Goal: Task Accomplishment & Management: Manage account settings

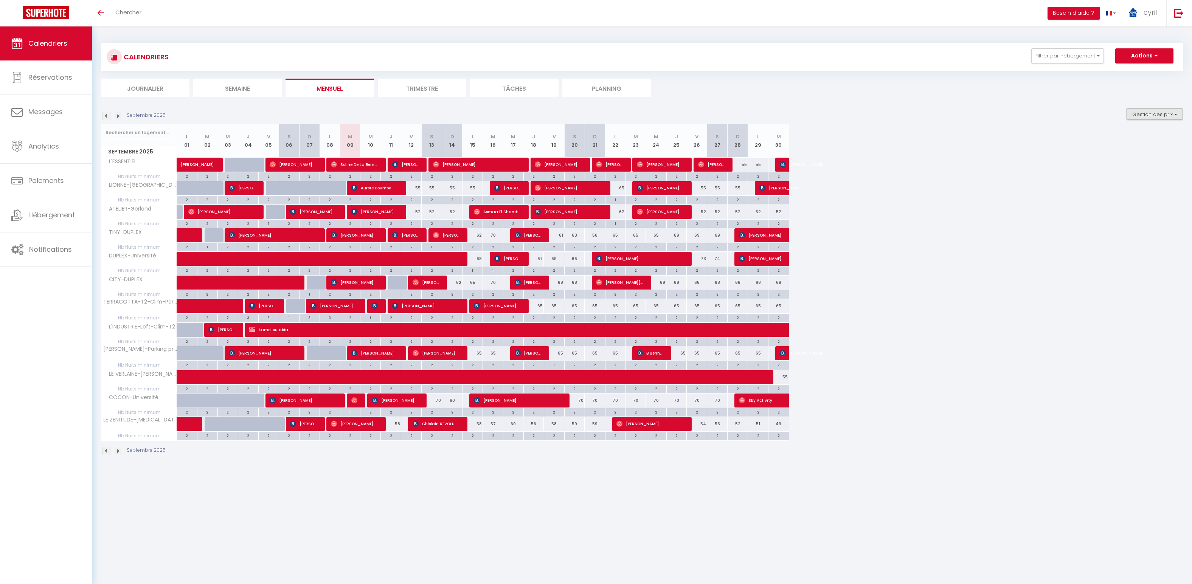
click at [1148, 112] on button "Gestion des prix" at bounding box center [1154, 113] width 56 height 11
click at [1139, 136] on input "Nb Nuits minimum" at bounding box center [1148, 138] width 68 height 8
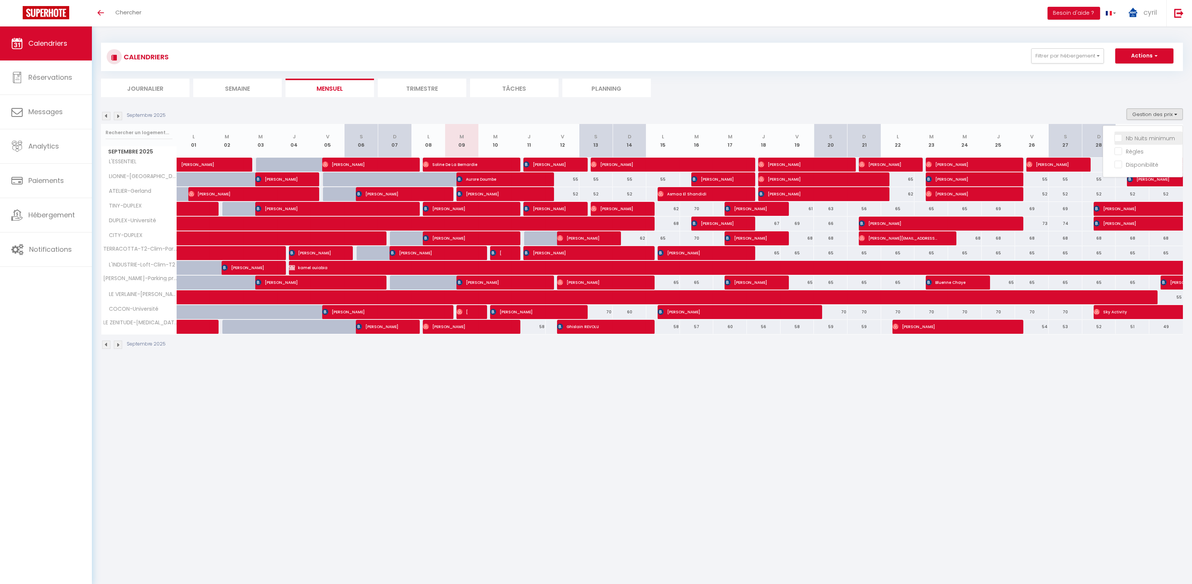
click at [1118, 135] on input "Nb Nuits minimum" at bounding box center [1148, 138] width 68 height 8
checkbox input "true"
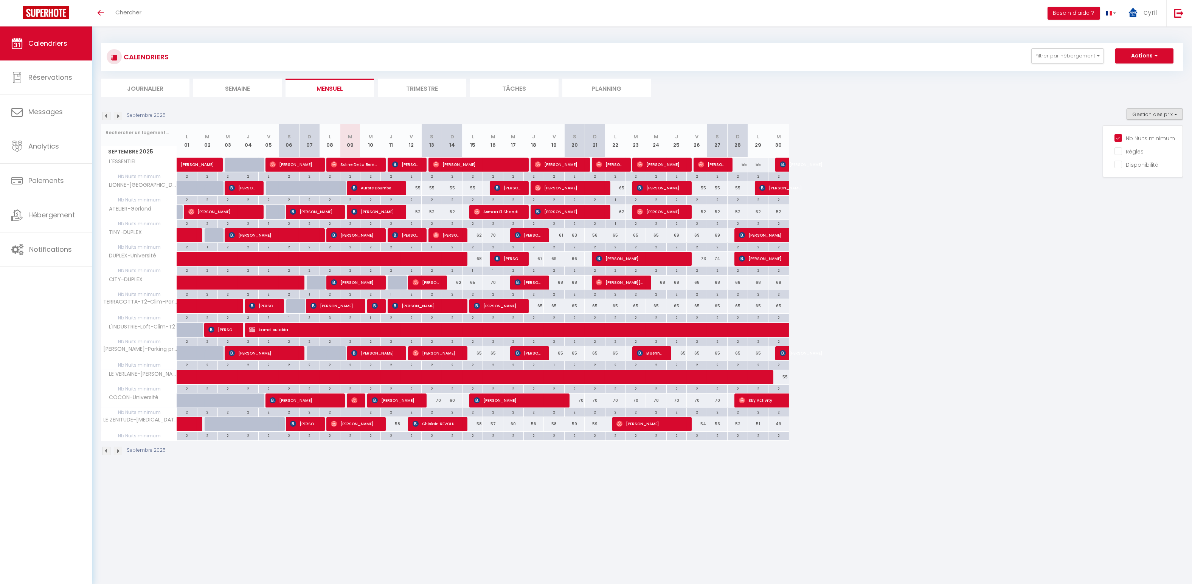
click at [120, 114] on img at bounding box center [118, 116] width 8 height 8
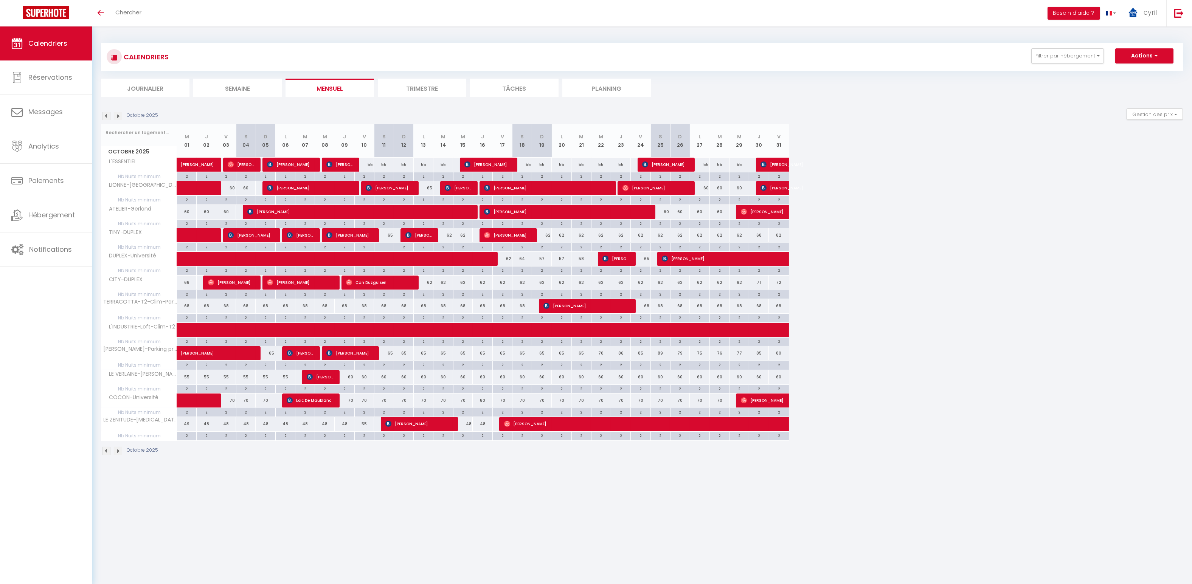
click at [268, 364] on div "2" at bounding box center [265, 364] width 19 height 7
type input "2"
type input "Dim 05 Octobre 2025"
type input "Lun 06 Octobre 2025"
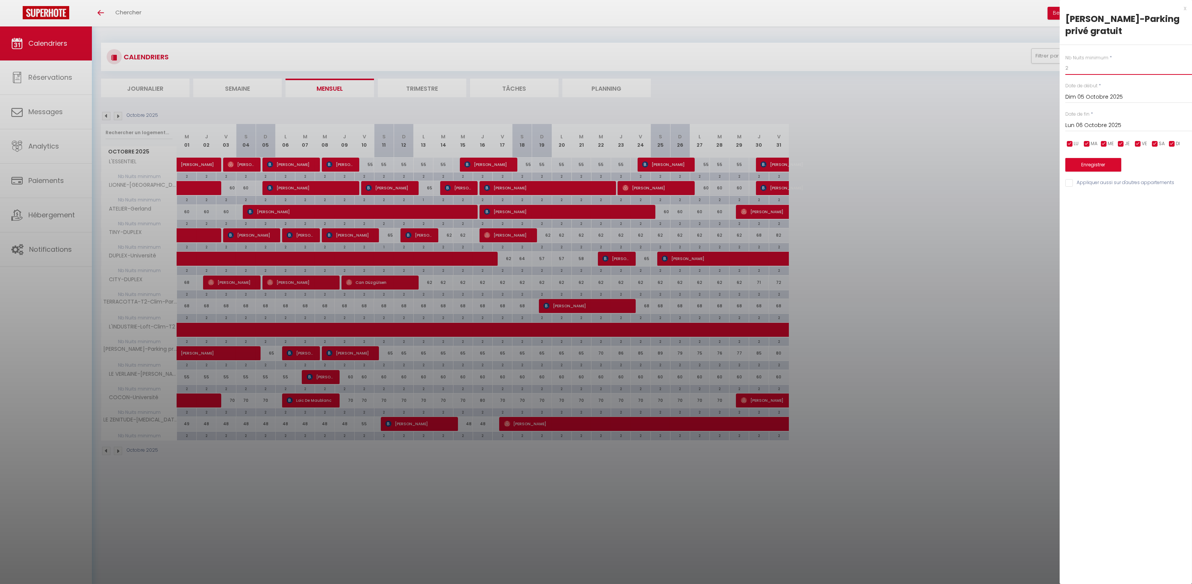
drag, startPoint x: 1068, startPoint y: 67, endPoint x: 1055, endPoint y: 65, distance: 12.9
click at [1057, 65] on body "🟢 Des questions ou besoin d'assistance pour la migration AirBnB? Connectez-vous…" at bounding box center [596, 318] width 1192 height 584
type input "1"
click at [1084, 164] on button "Enregistrer" at bounding box center [1093, 165] width 56 height 14
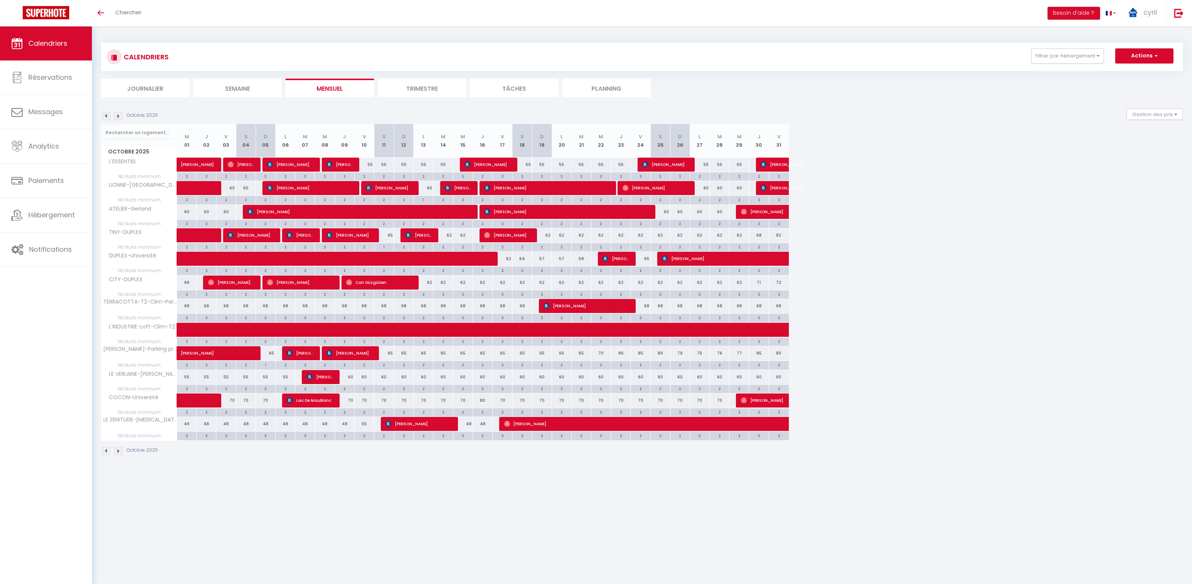
click at [107, 114] on img at bounding box center [106, 116] width 8 height 8
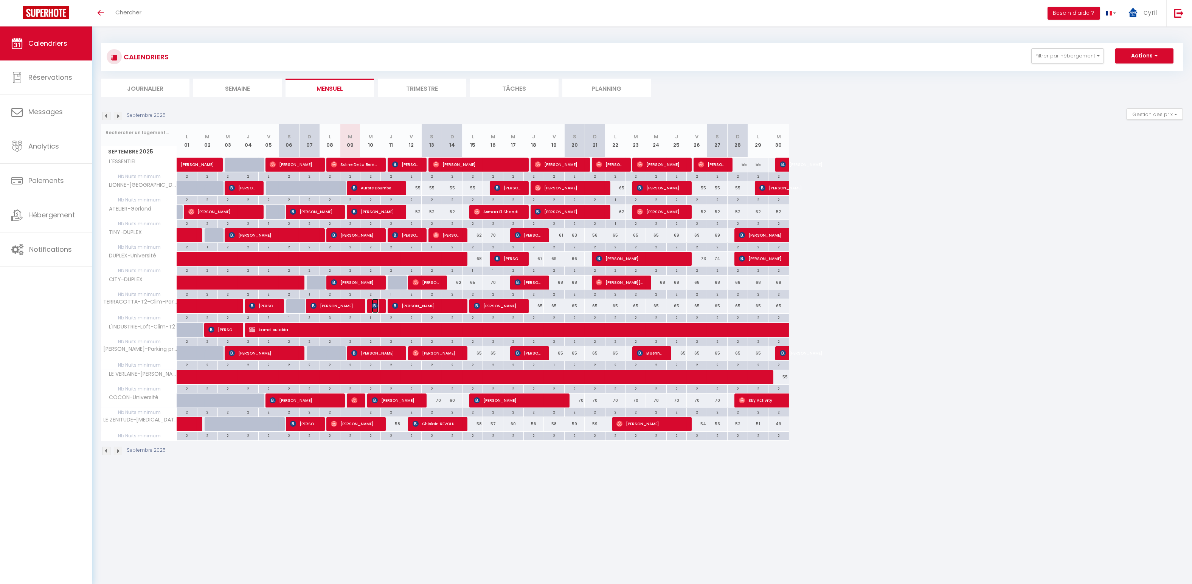
click at [378, 304] on span "[PERSON_NAME]" at bounding box center [375, 306] width 7 height 14
select select "OK"
select select "KO"
select select "0"
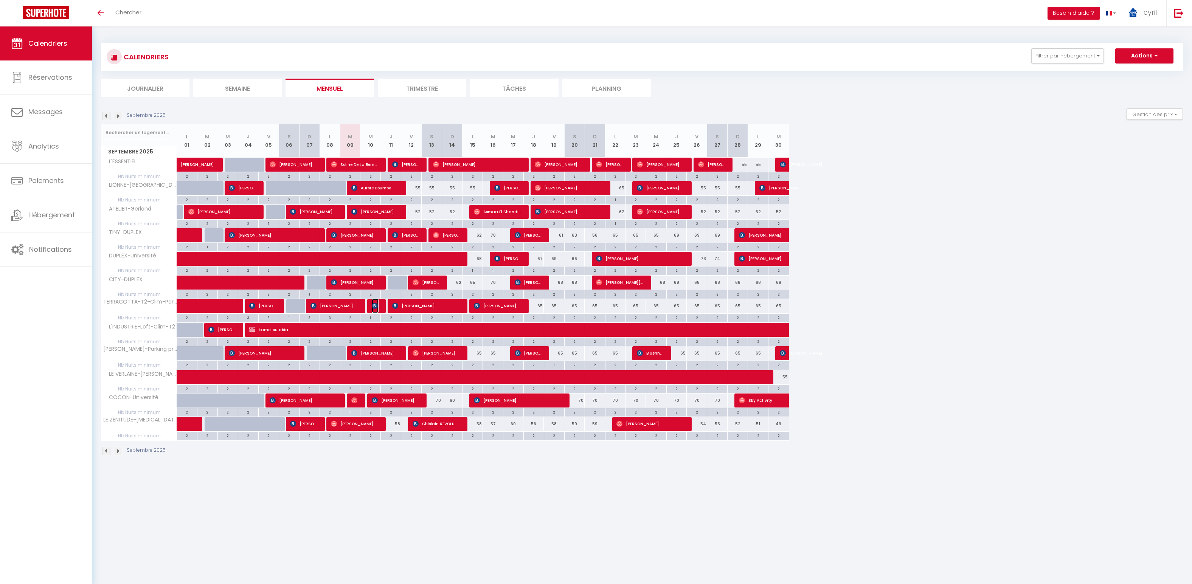
select select "1"
select select
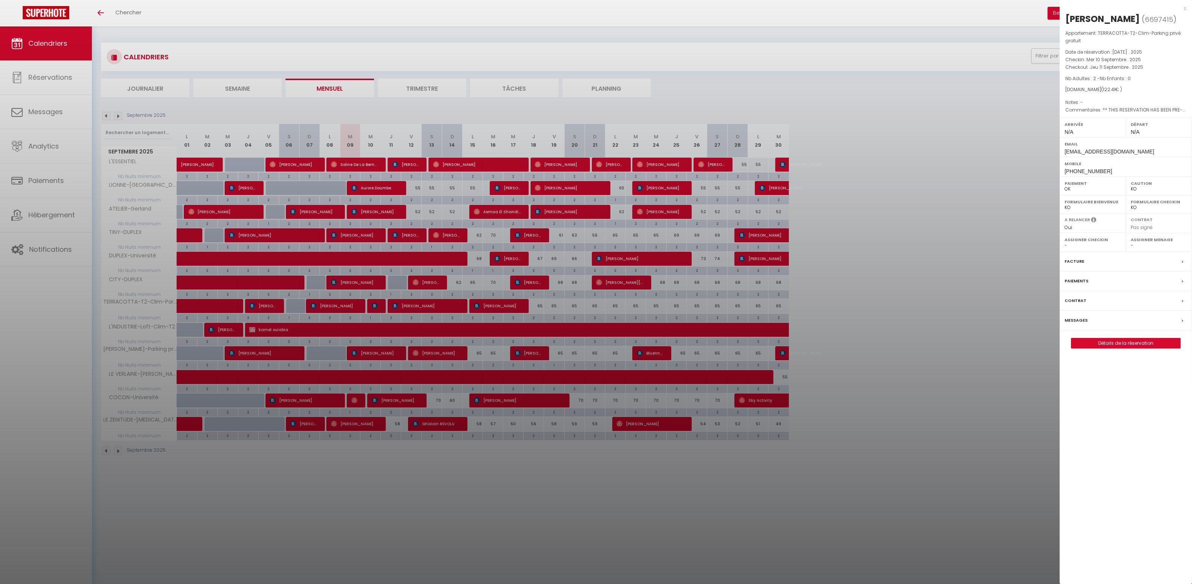
click at [1184, 6] on div "x" at bounding box center [1122, 8] width 127 height 9
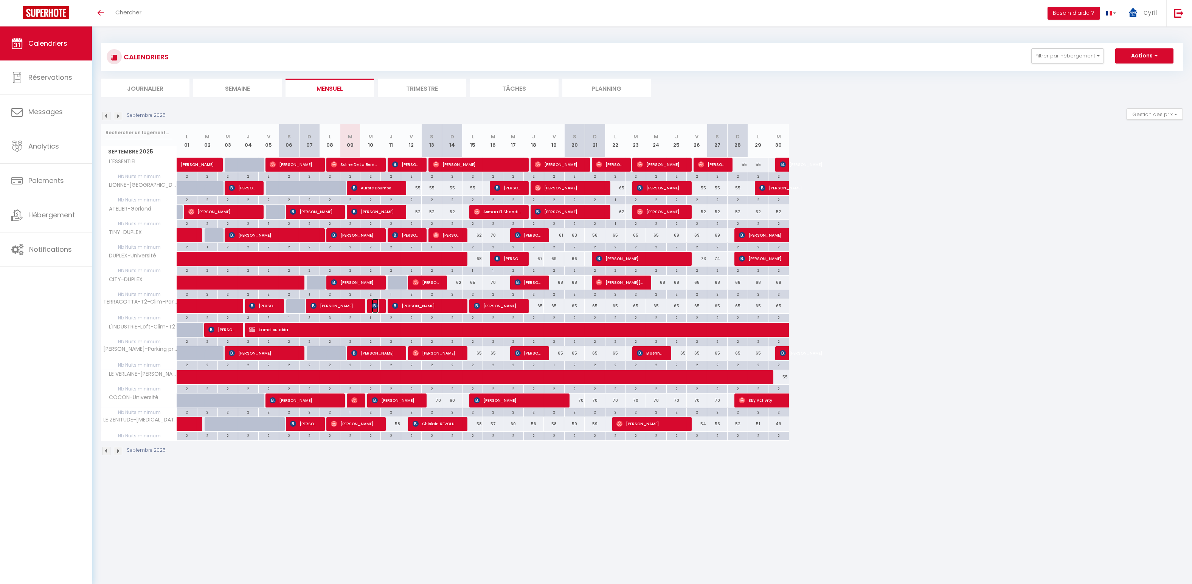
click at [373, 303] on img at bounding box center [375, 306] width 6 height 6
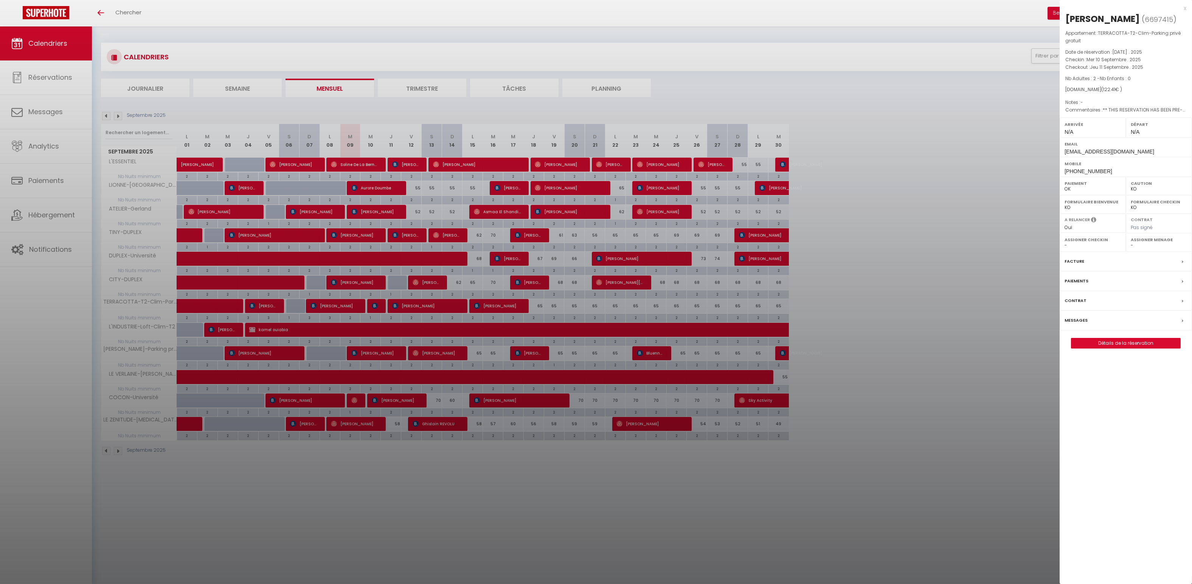
click at [1184, 6] on div "x" at bounding box center [1122, 8] width 127 height 9
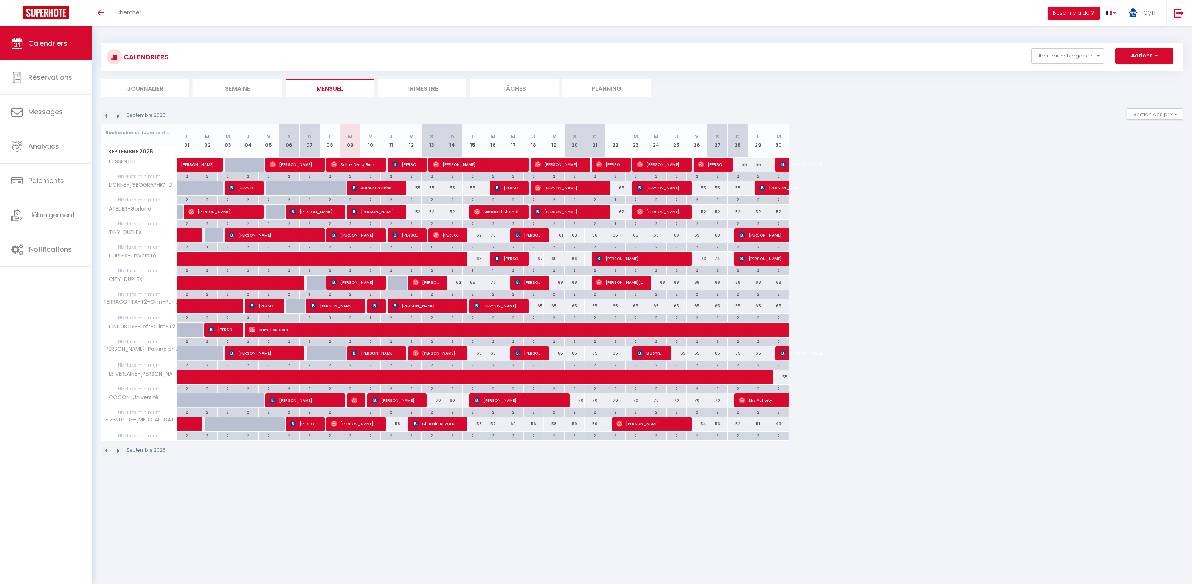
click at [119, 113] on img at bounding box center [118, 116] width 8 height 8
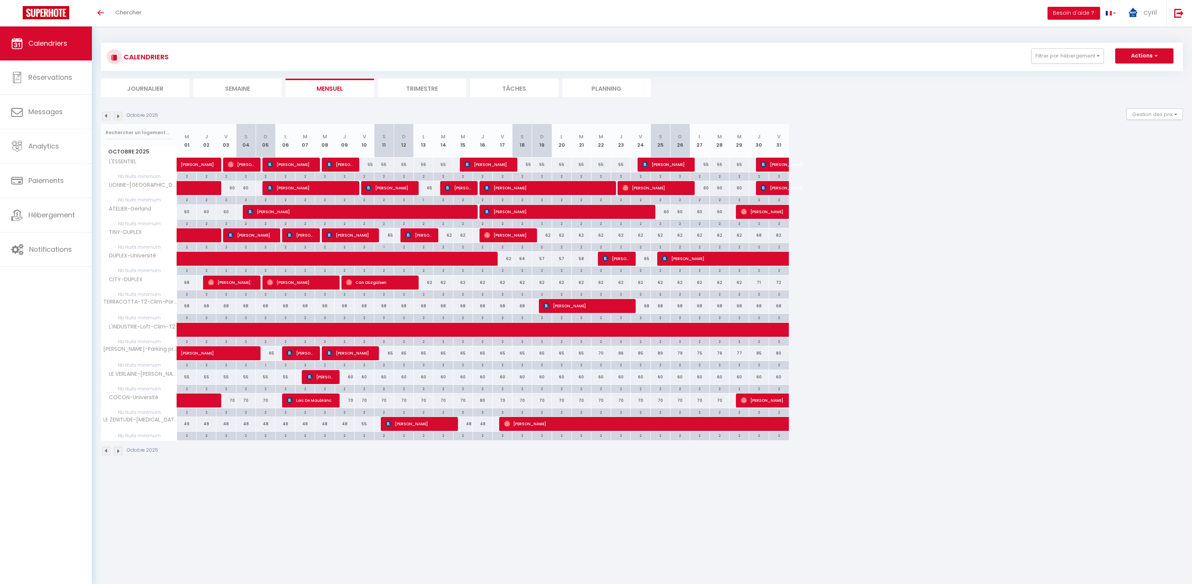
click at [119, 113] on img at bounding box center [118, 116] width 8 height 8
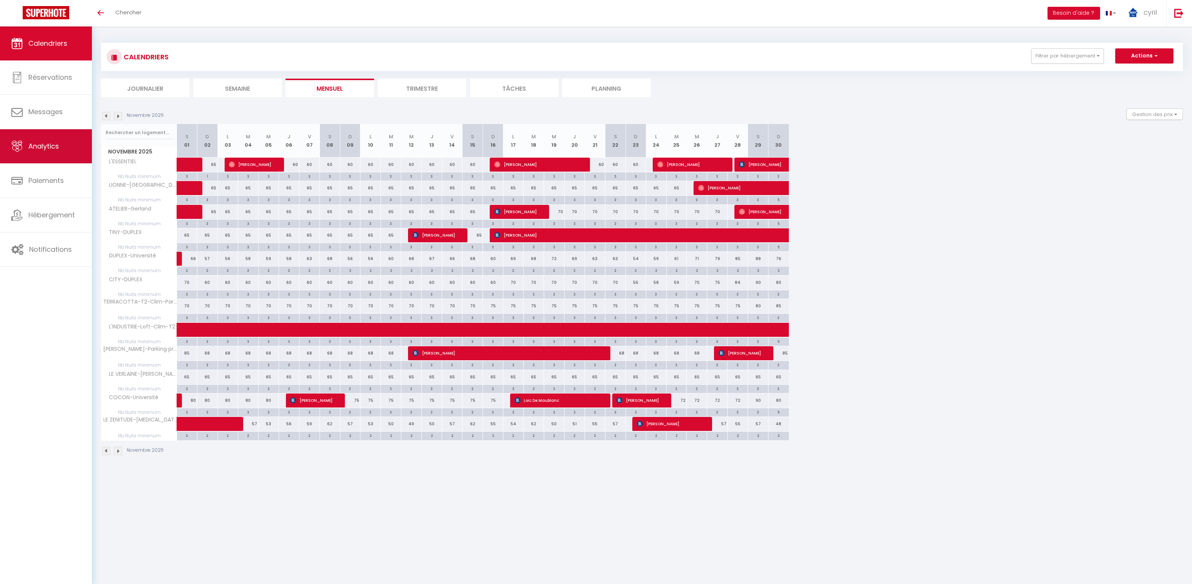
click at [39, 145] on span "Analytics" at bounding box center [43, 145] width 31 height 9
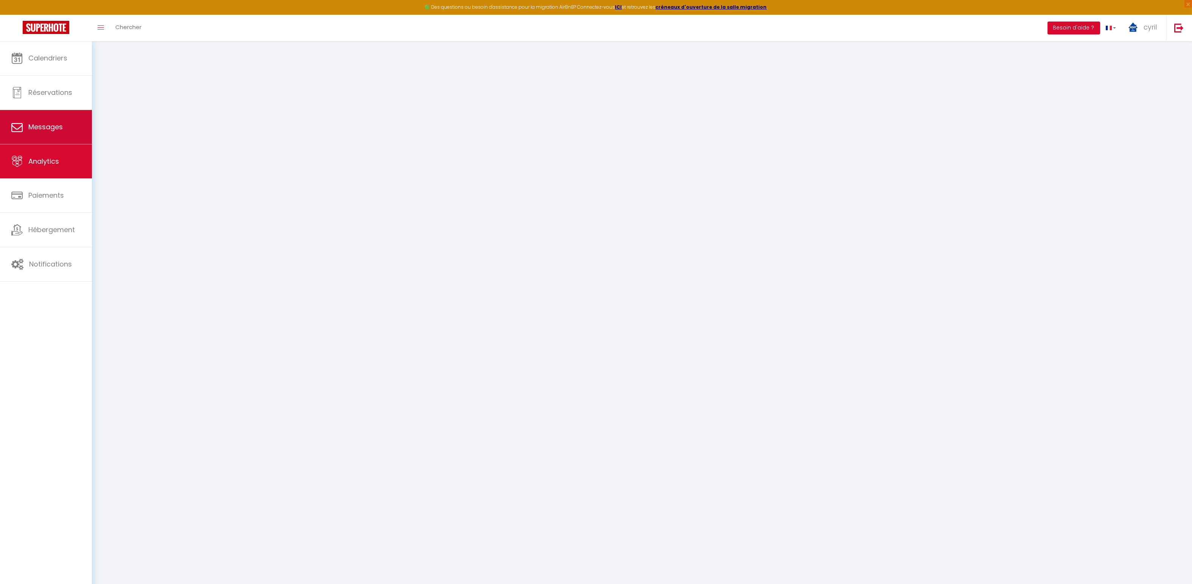
select select "2025"
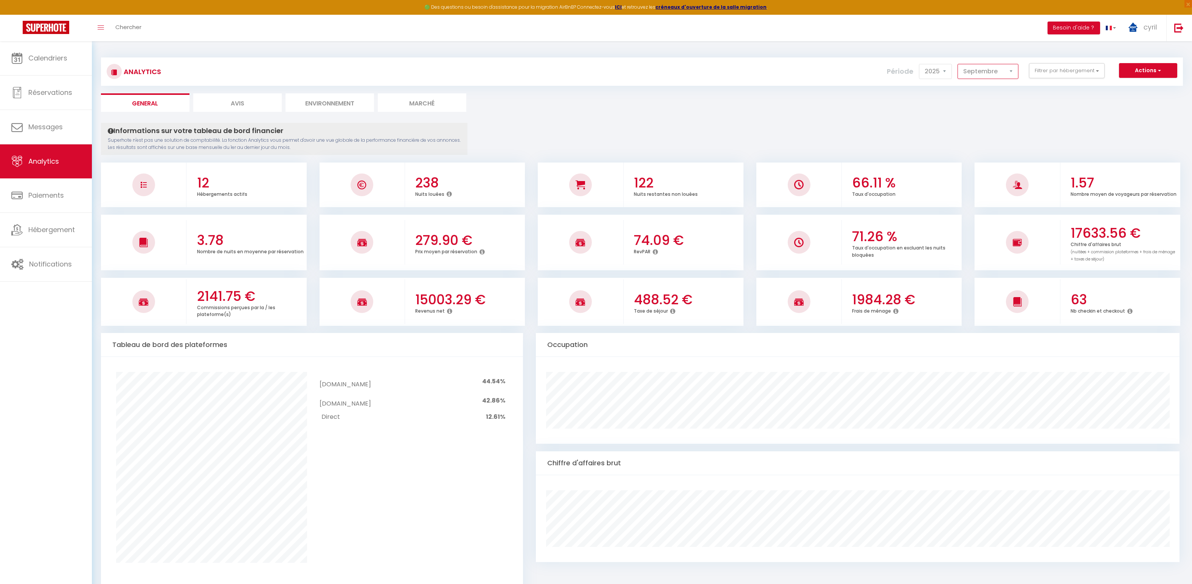
click at [1009, 71] on select "[PERSON_NAME] Mars Avril Mai Juin Juillet Août Septembre Octobre Novembre Décem…" at bounding box center [987, 71] width 61 height 15
click at [1008, 72] on select "[PERSON_NAME] Mars Avril Mai Juin Juillet Août Septembre Octobre Novembre Décem…" at bounding box center [987, 71] width 61 height 15
select select "10"
click at [959, 64] on select "[PERSON_NAME] Mars Avril Mai Juin Juillet Août Septembre Octobre Novembre Décem…" at bounding box center [987, 71] width 61 height 15
click at [56, 60] on span "Calendriers" at bounding box center [47, 57] width 39 height 9
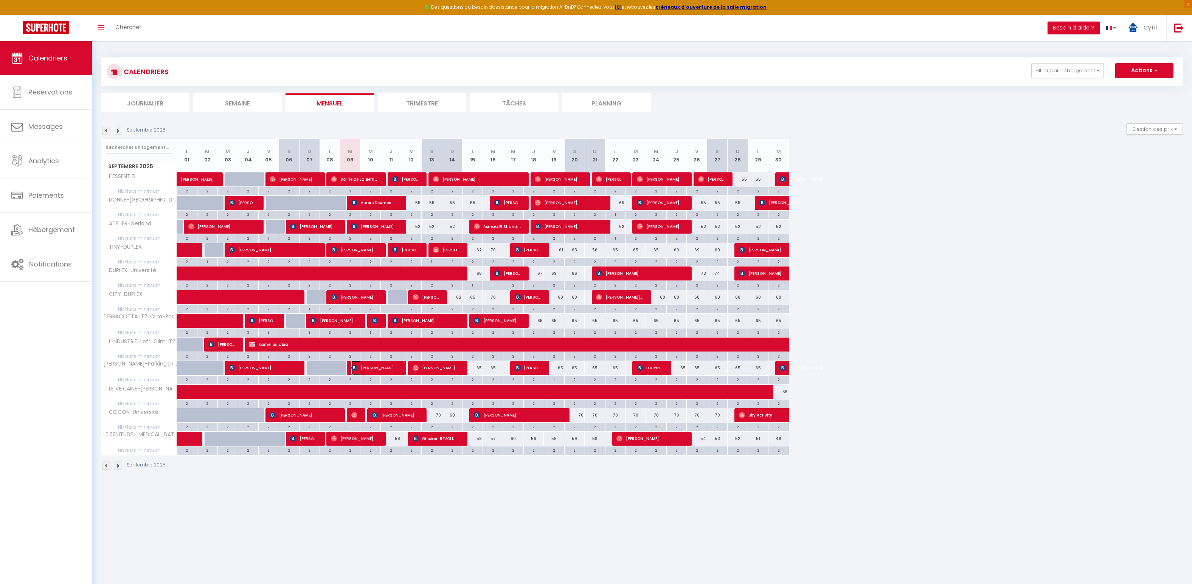
click at [375, 366] on span "[PERSON_NAME]" at bounding box center [375, 368] width 48 height 14
select select "OK"
select select "KO"
select select "1"
select select "0"
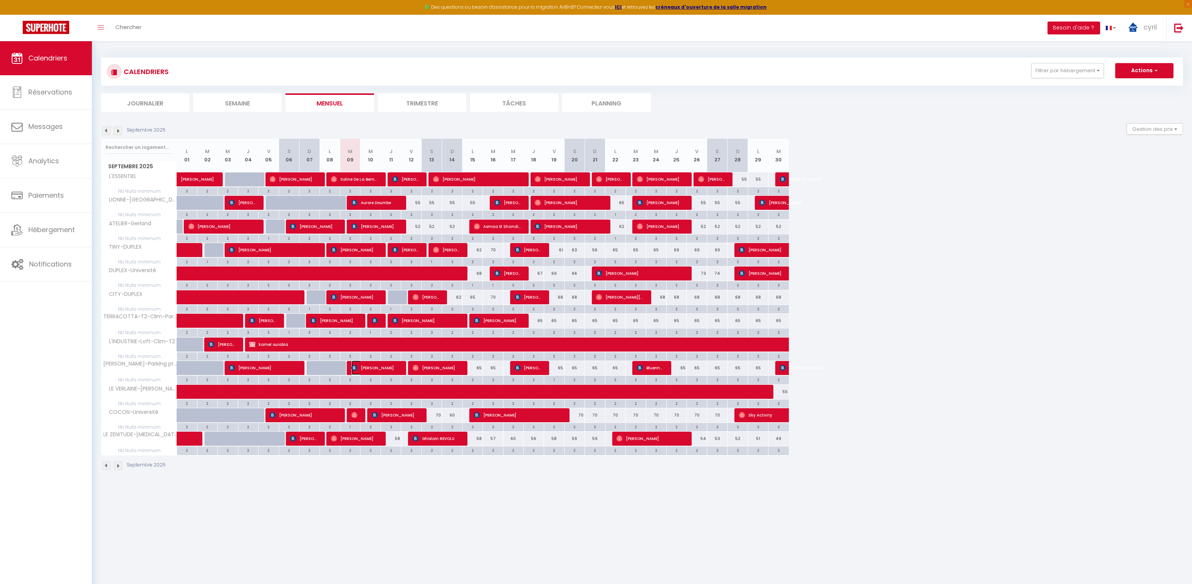
select select "1"
select select
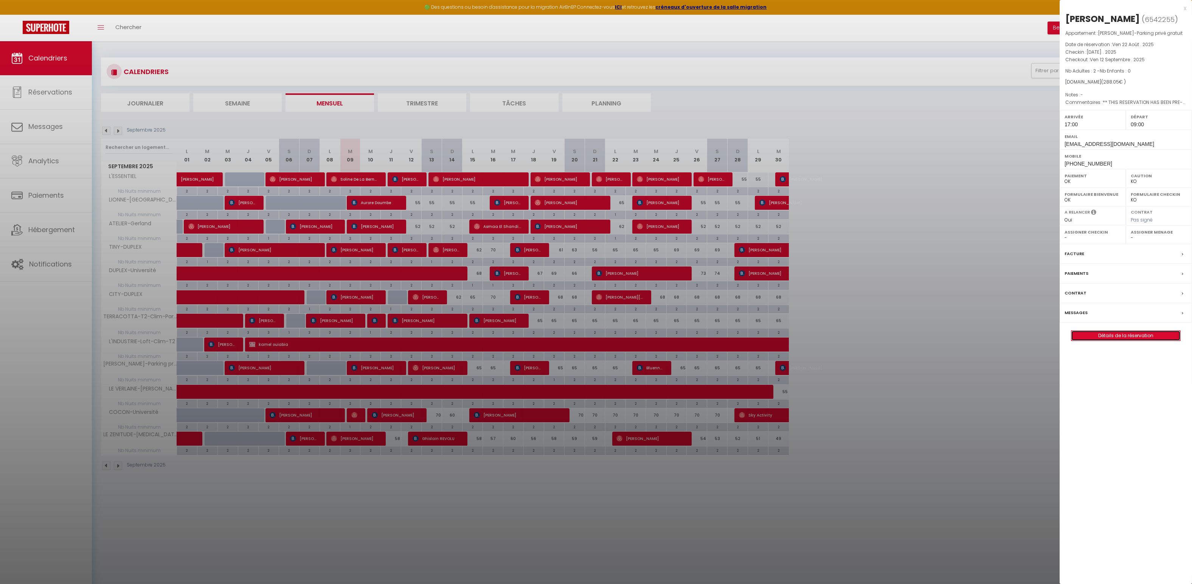
click at [1124, 341] on link "Détails de la réservation" at bounding box center [1125, 336] width 109 height 10
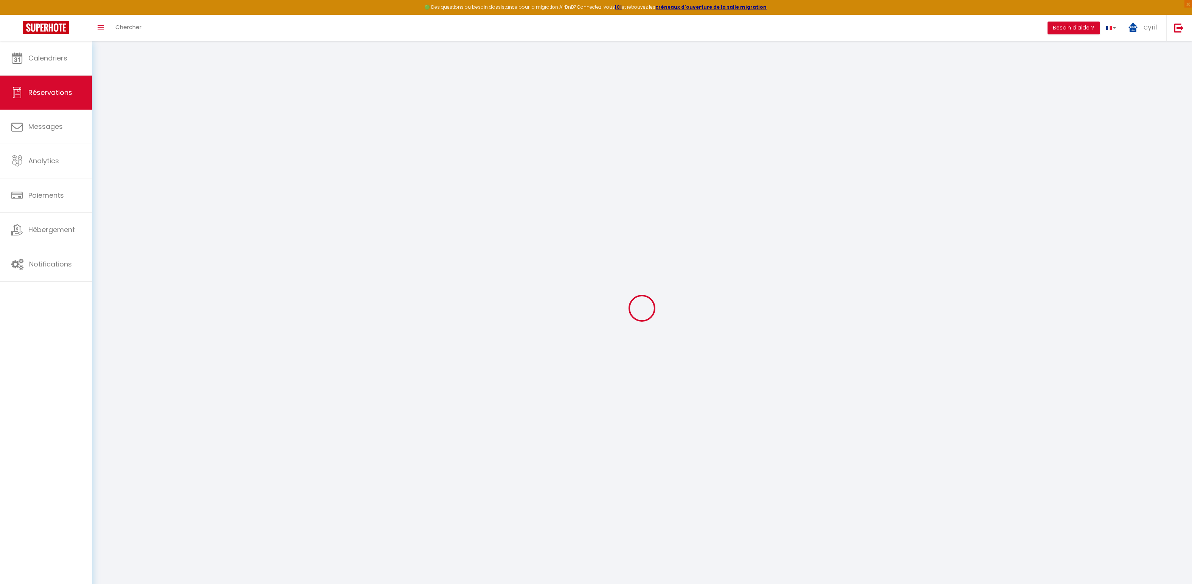
select select
checkbox input "false"
type textarea "** THIS RESERVATION HAS BEEN PRE-PAID ** BOOKING NOTE : Payment charge is EUR 4…"
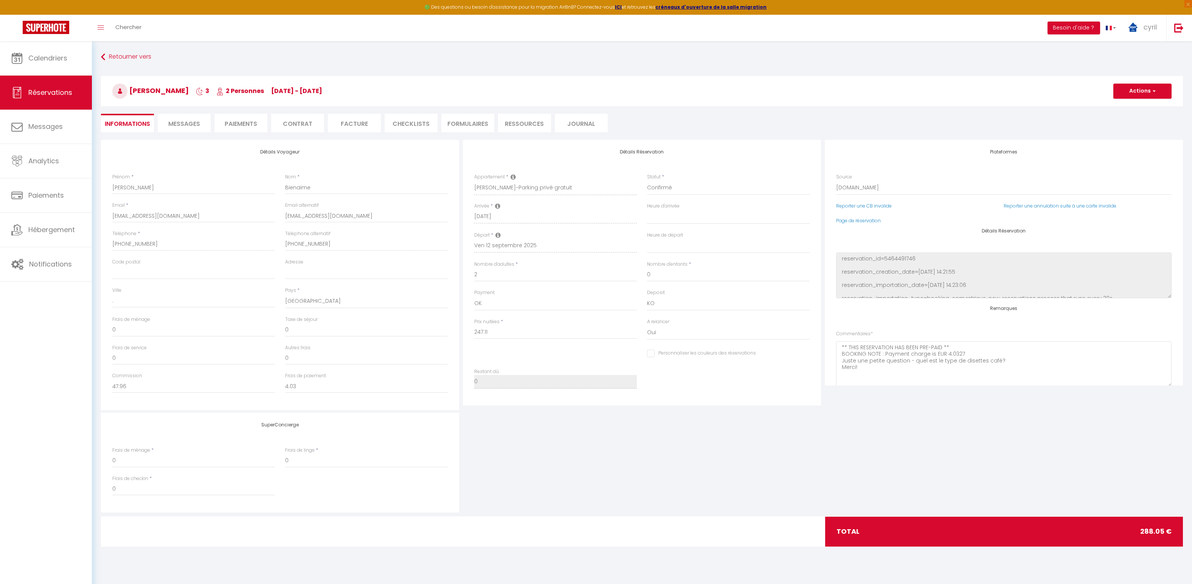
type input "35"
type input "5.94"
select select
checkbox input "false"
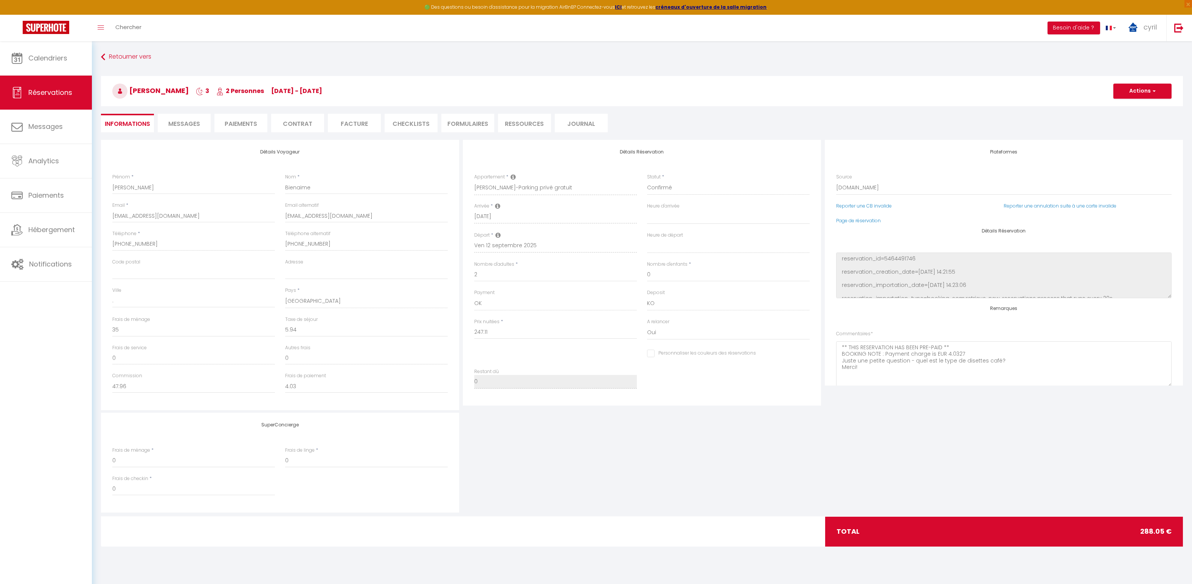
select select "17:00"
select select "09:00"
click at [186, 119] on span "Messages" at bounding box center [184, 123] width 32 height 9
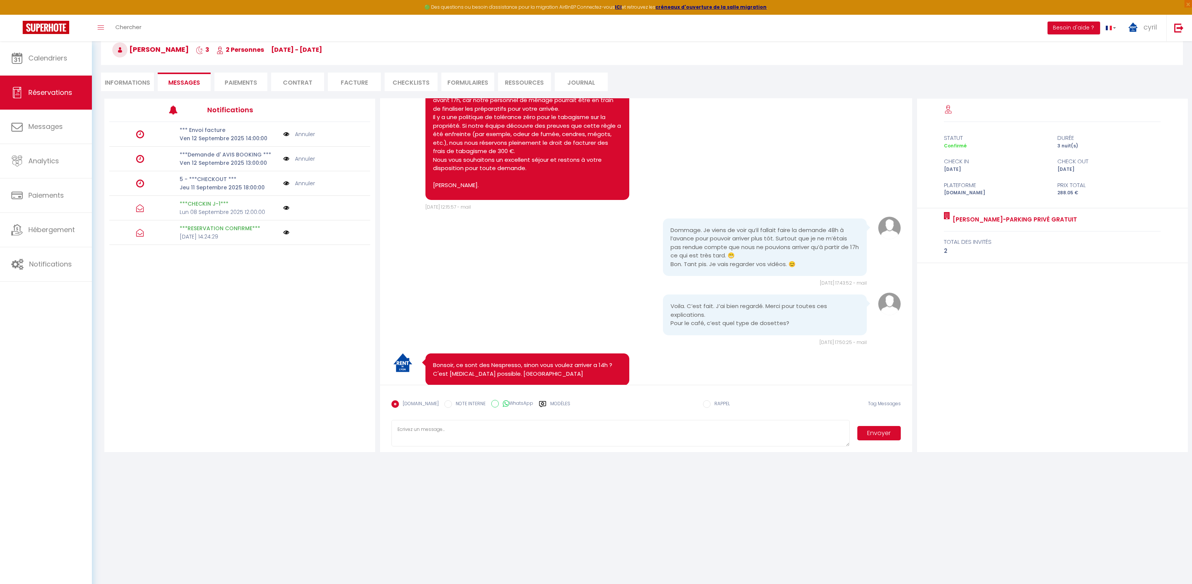
scroll to position [630, 0]
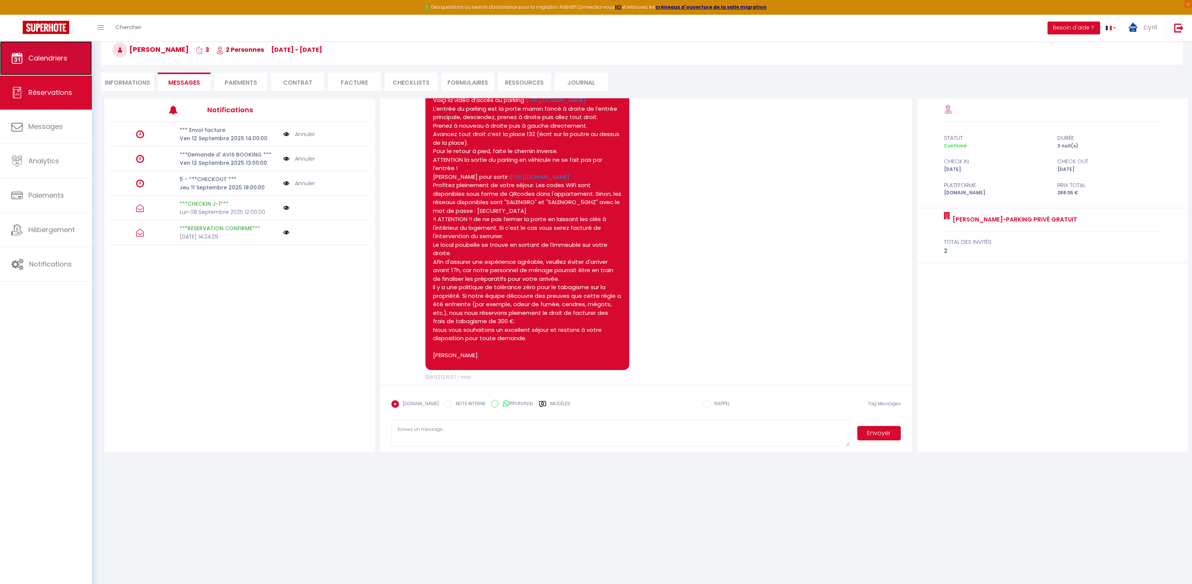
click at [43, 56] on span "Calendriers" at bounding box center [47, 57] width 39 height 9
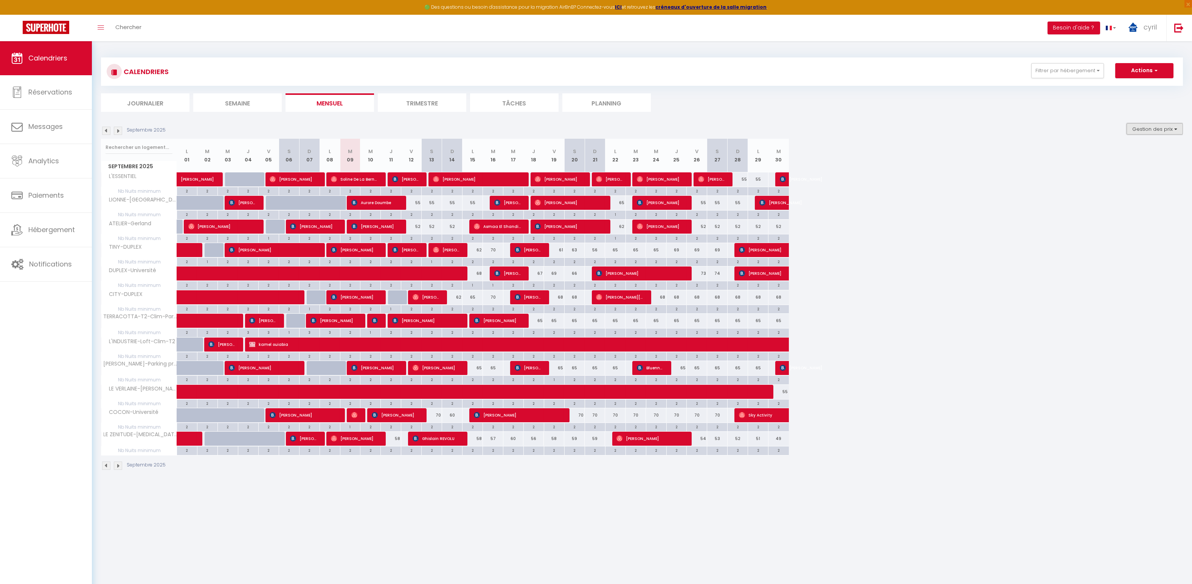
click at [1164, 129] on button "Gestion des prix" at bounding box center [1154, 128] width 56 height 11
click at [383, 203] on span "Aurore Doumbe" at bounding box center [375, 202] width 48 height 14
select select "OK"
select select "KO"
select select "1"
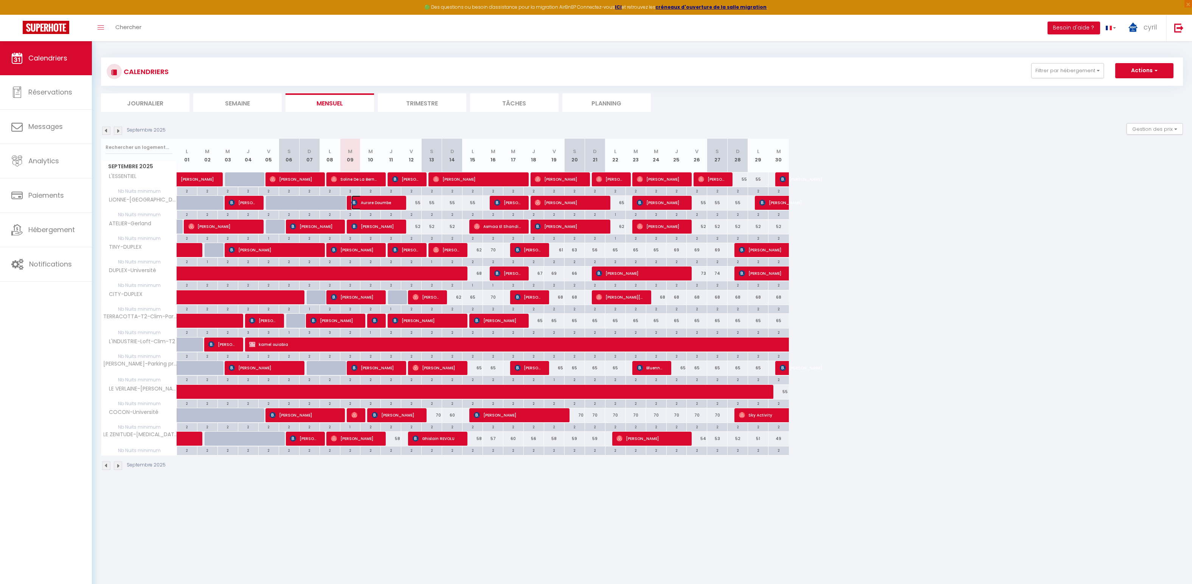
select select "0"
select select "1"
select select
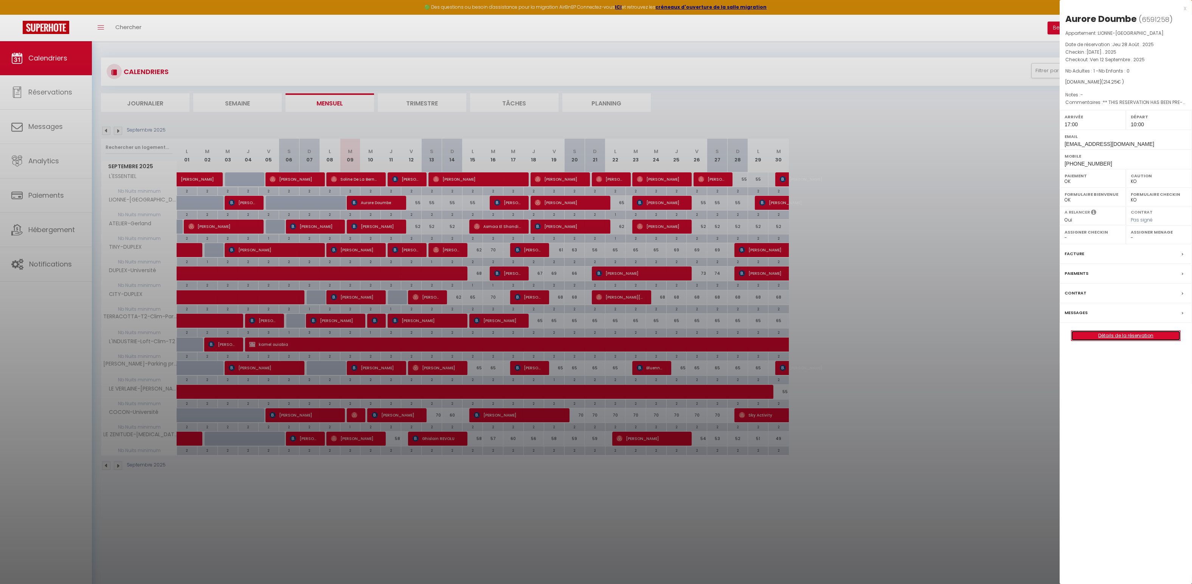
click at [1125, 334] on link "Détails de la réservation" at bounding box center [1125, 336] width 109 height 10
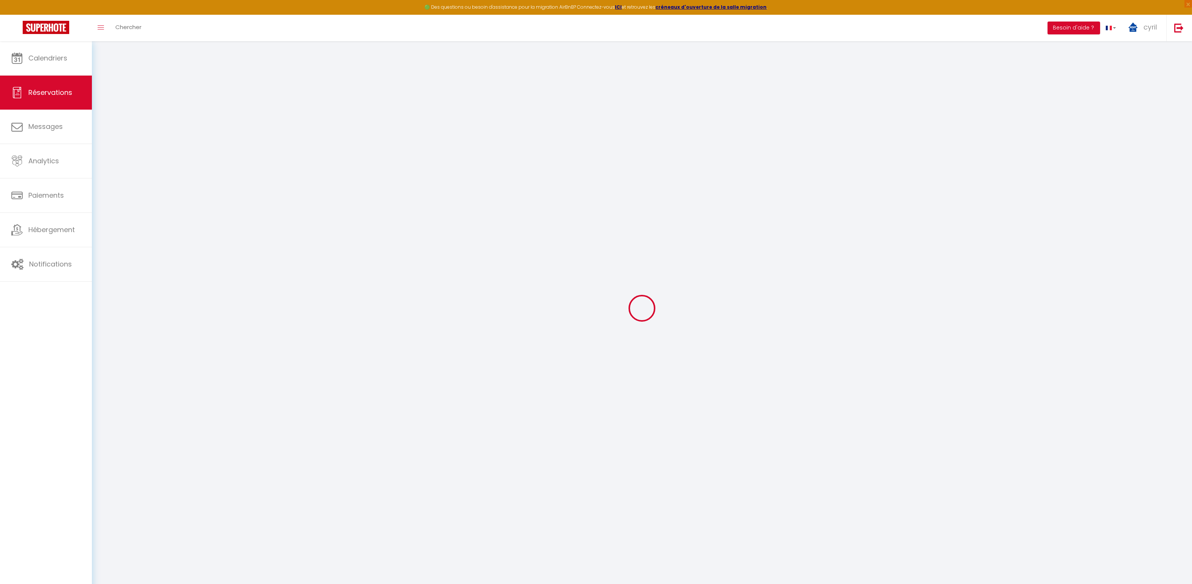
select select
checkbox input "false"
select select
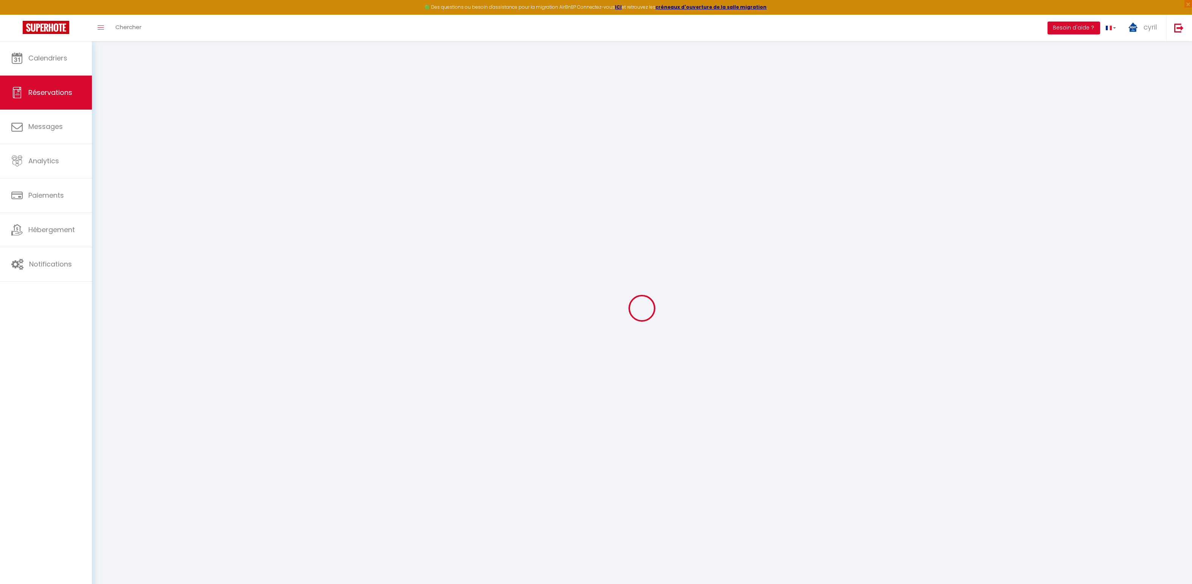
checkbox input "false"
type textarea "** THIS RESERVATION HAS BEEN PRE-PAID ** Reservation has a cancellation grace p…"
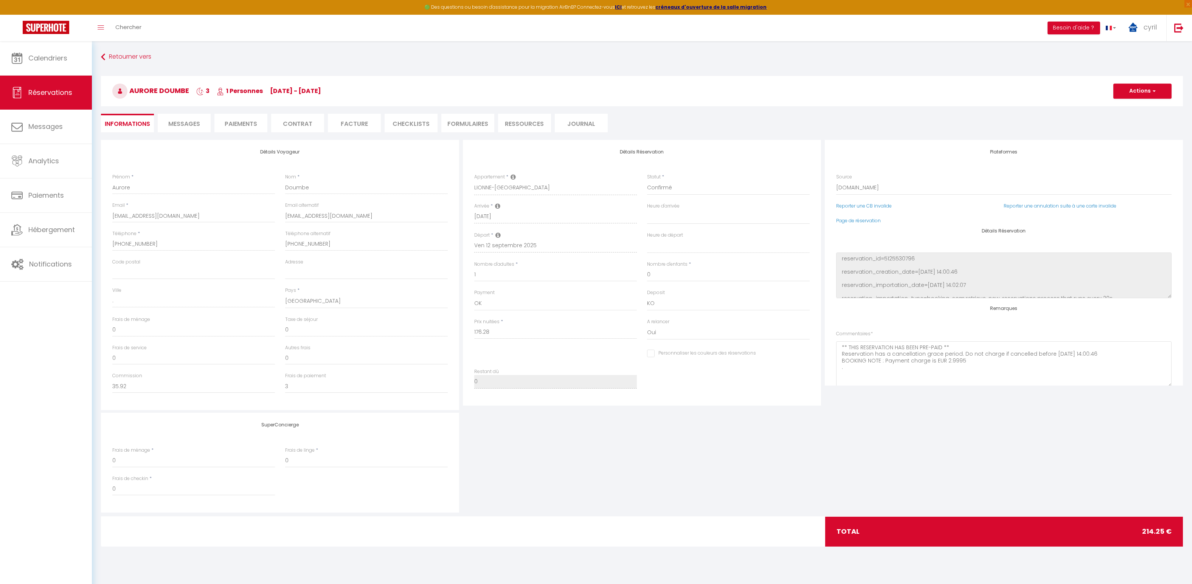
type input "35"
type input "2.97"
select select
checkbox input "false"
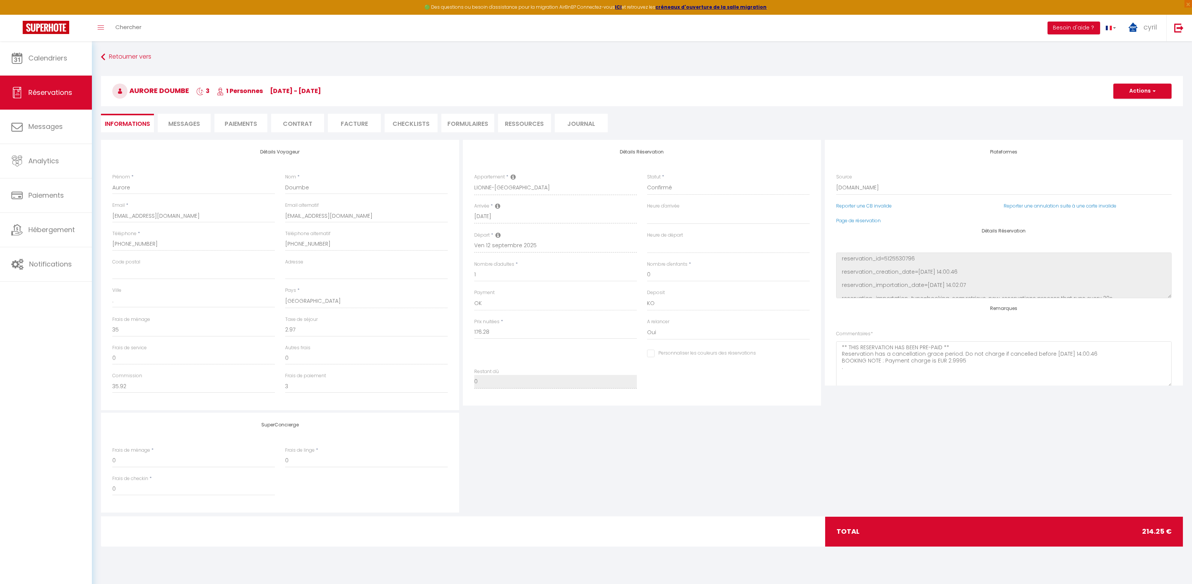
select select "17:00"
select select "10:00"
click at [179, 123] on span "Messages" at bounding box center [184, 123] width 32 height 9
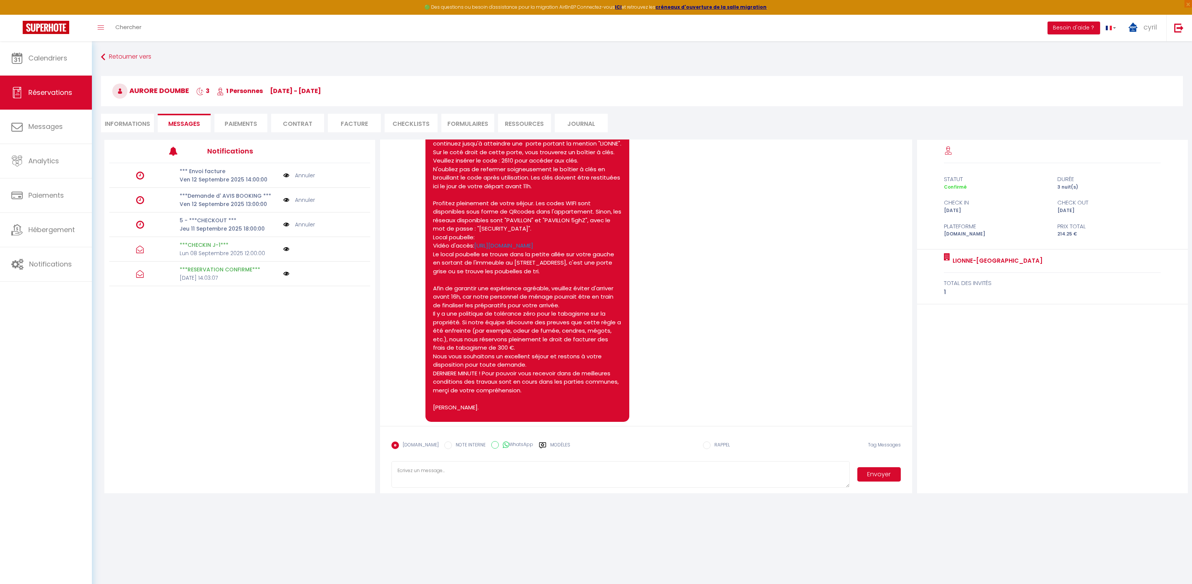
scroll to position [549, 0]
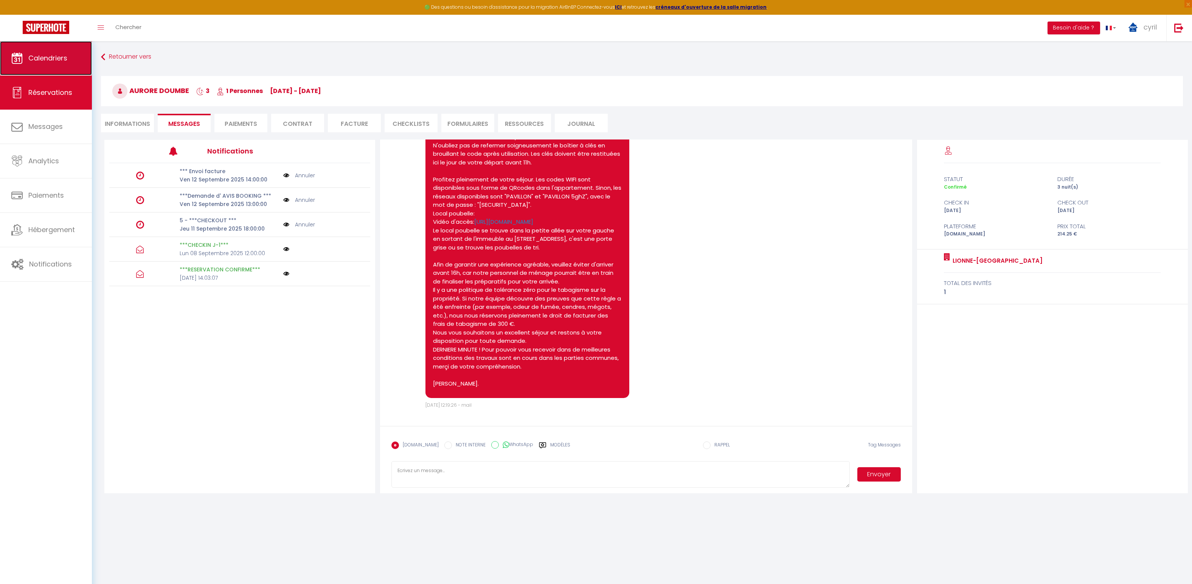
click at [45, 61] on span "Calendriers" at bounding box center [47, 57] width 39 height 9
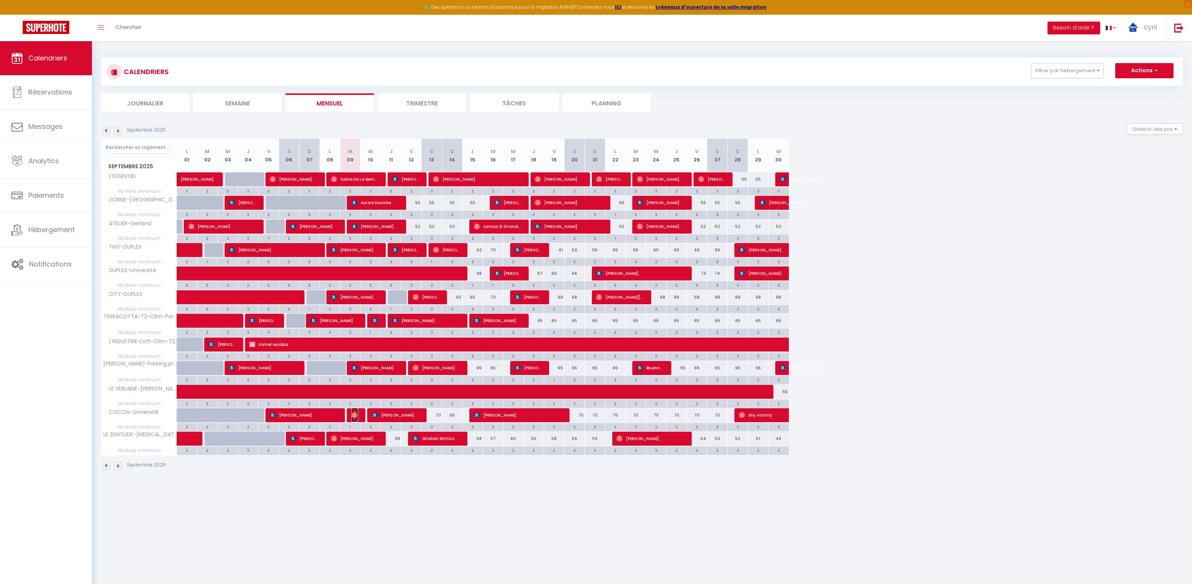
click at [355, 415] on img at bounding box center [354, 415] width 6 height 6
select select "OK"
select select "1"
select select "0"
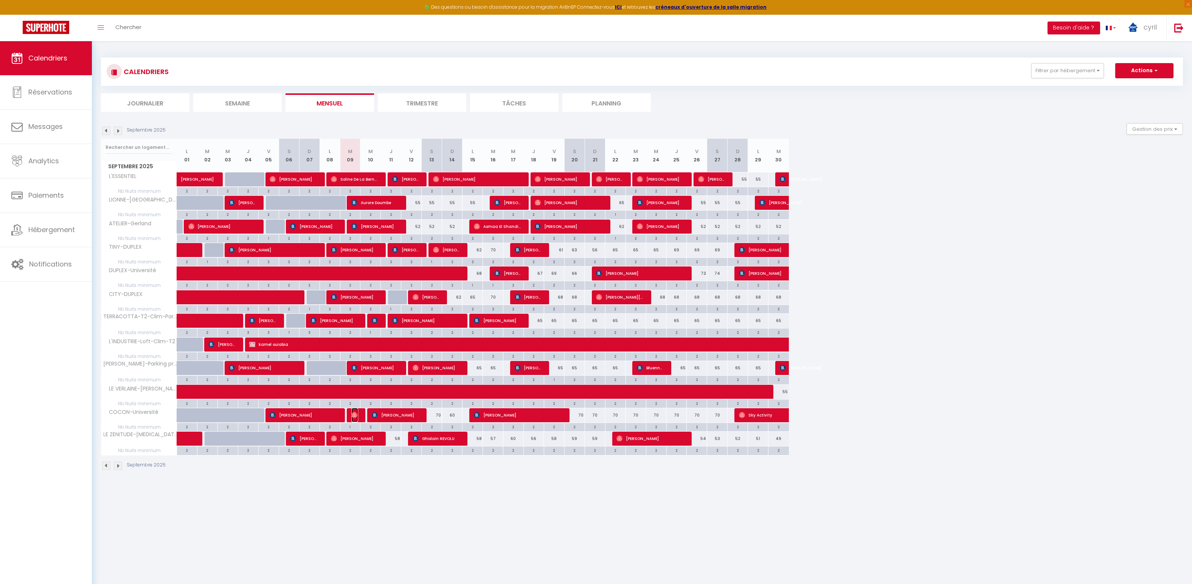
select select "1"
select select
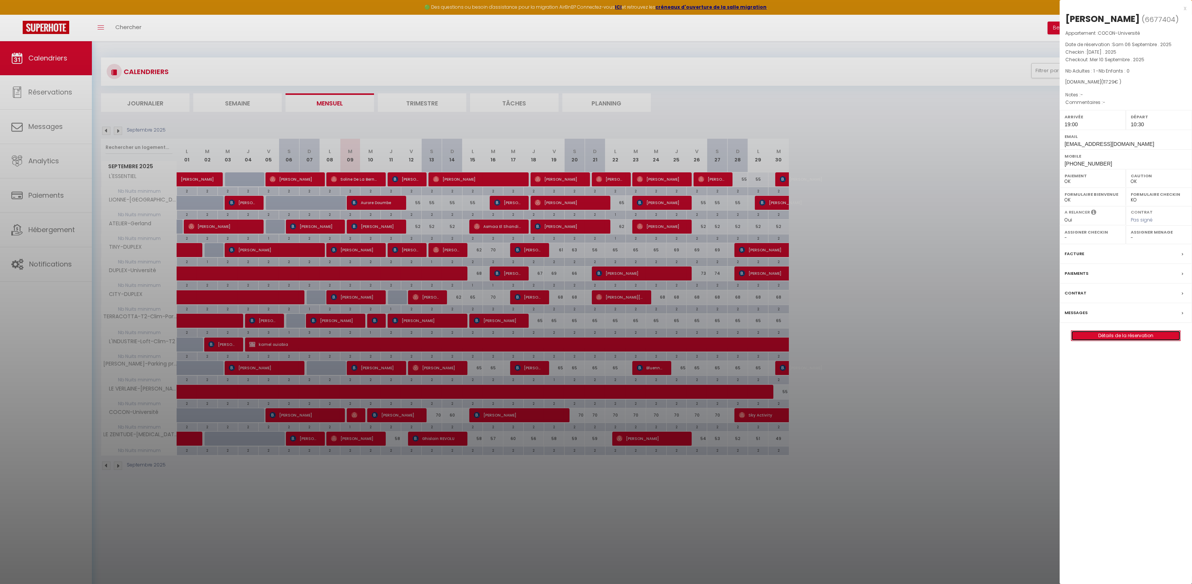
click at [1125, 334] on link "Détails de la réservation" at bounding box center [1125, 336] width 109 height 10
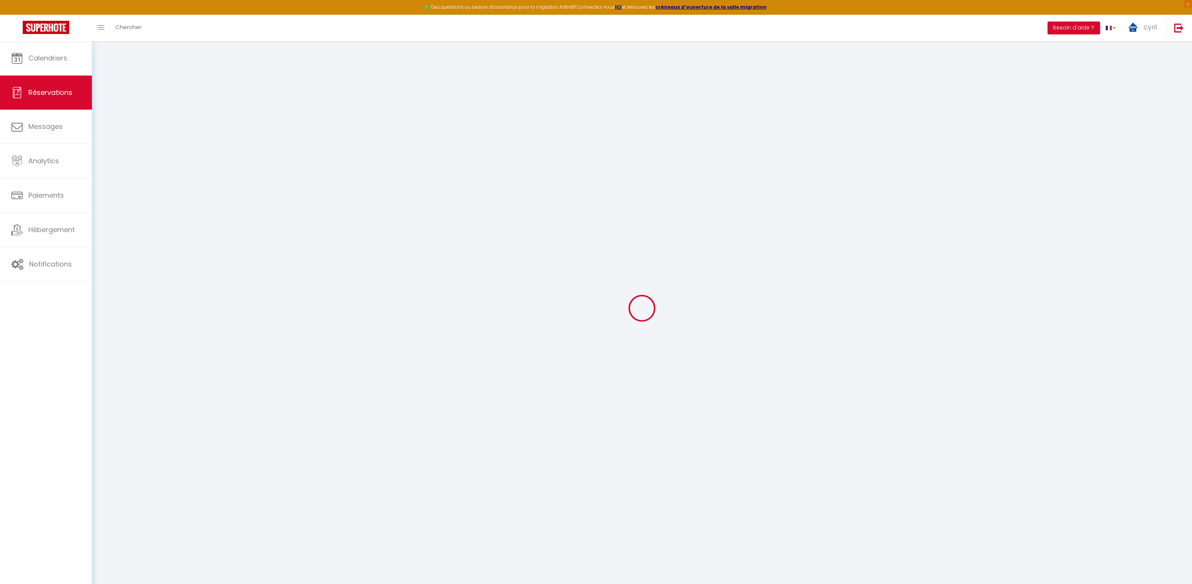
select select
checkbox input "false"
select select
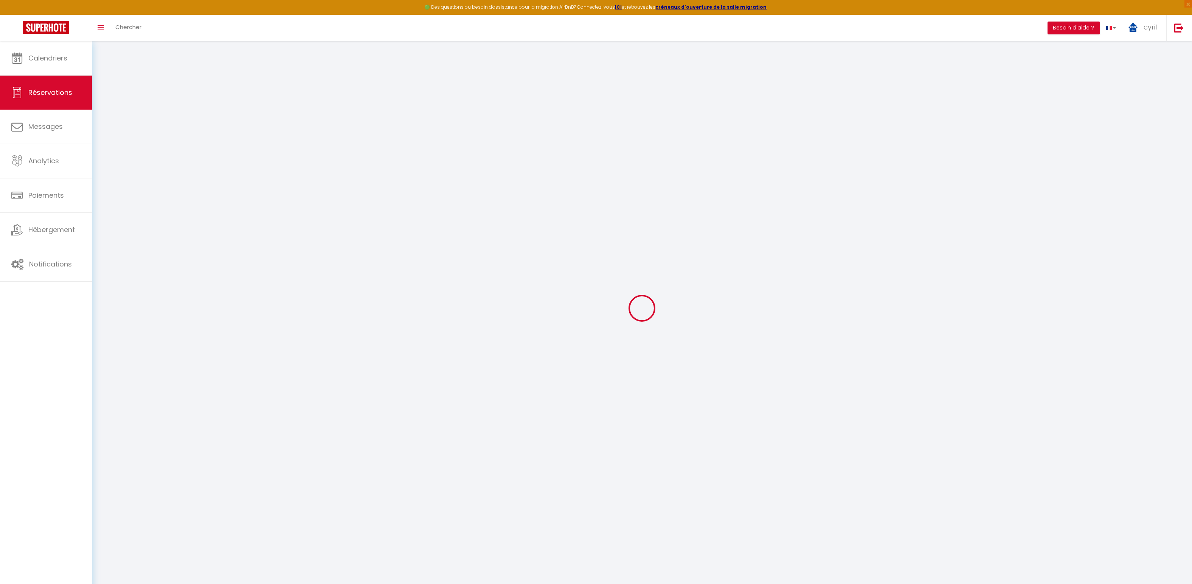
select select
checkbox input "false"
select select
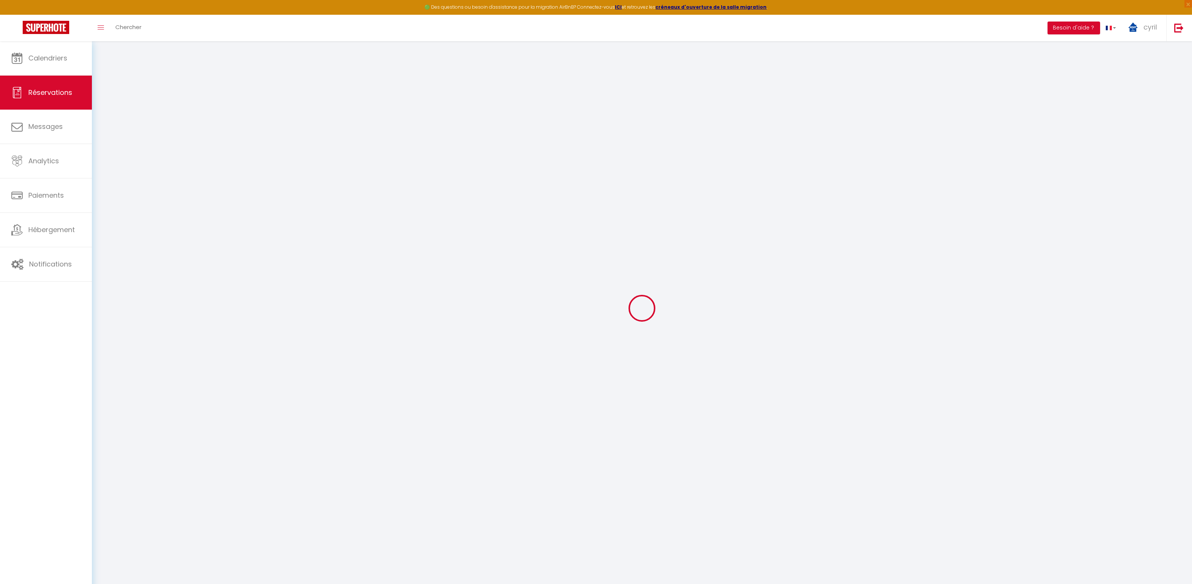
select select
checkbox input "false"
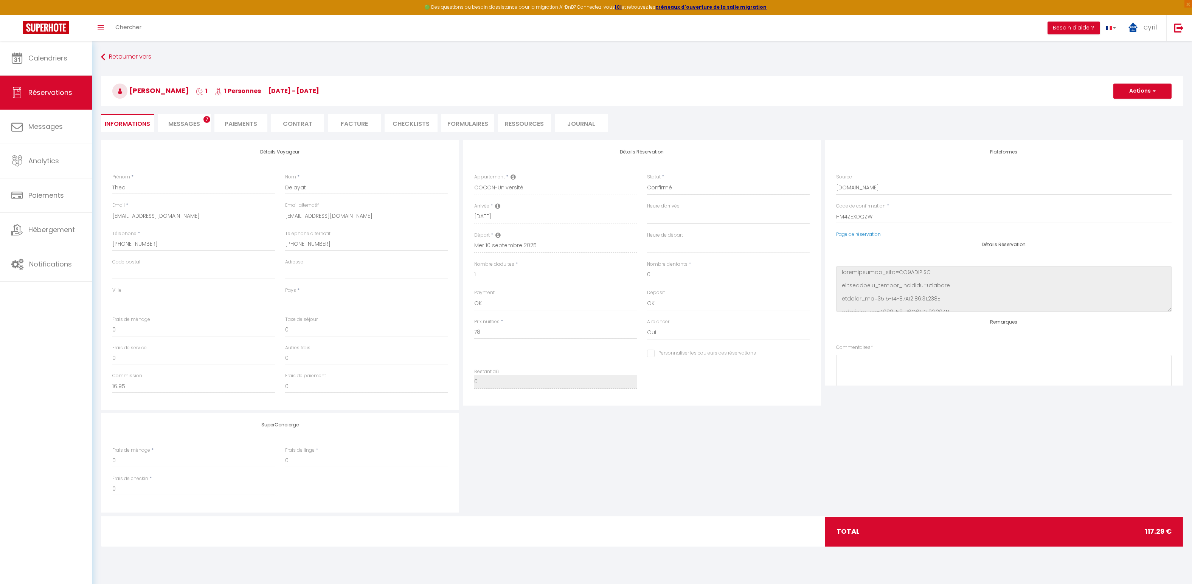
select select
type input "35"
type input "4.29"
select select
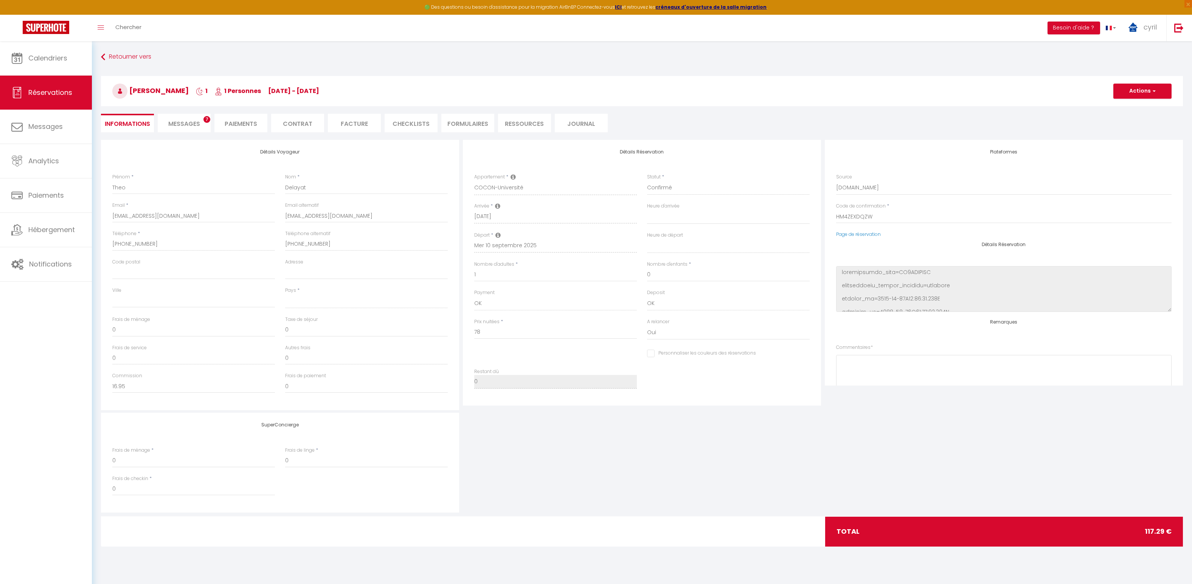
checkbox input "false"
select select
checkbox input "false"
select select "19:00"
select select "10:30"
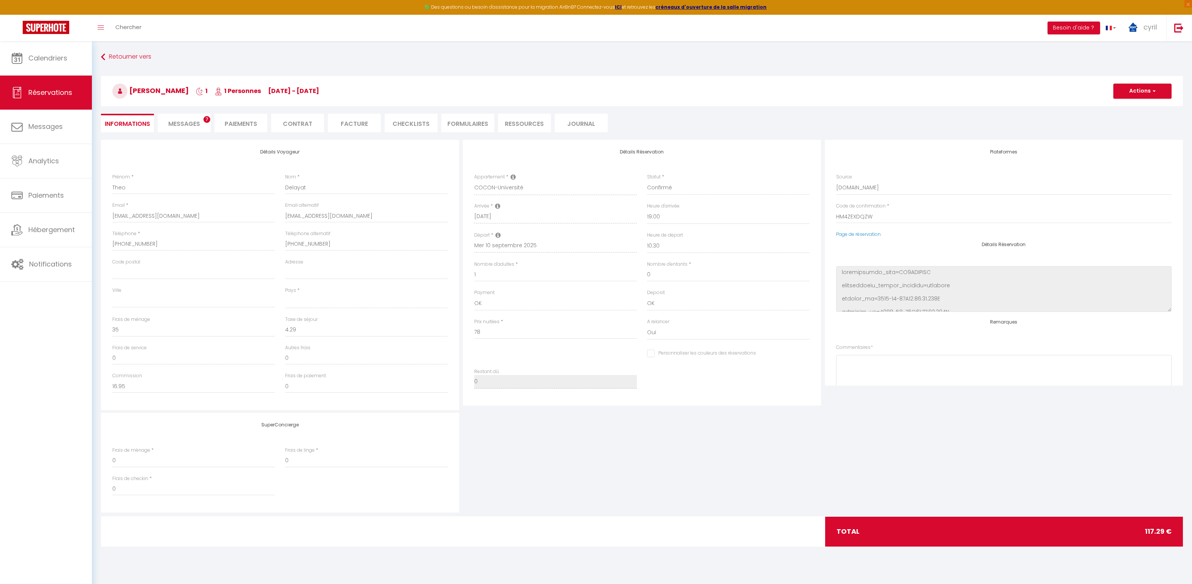
click at [182, 121] on span "Messages" at bounding box center [184, 123] width 32 height 9
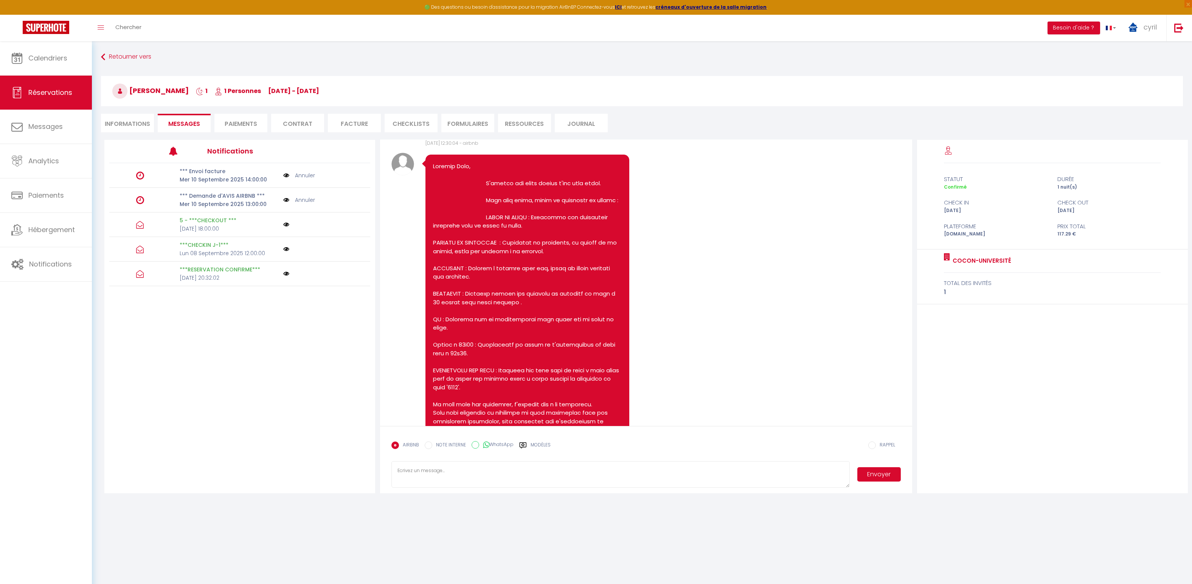
scroll to position [1143, 0]
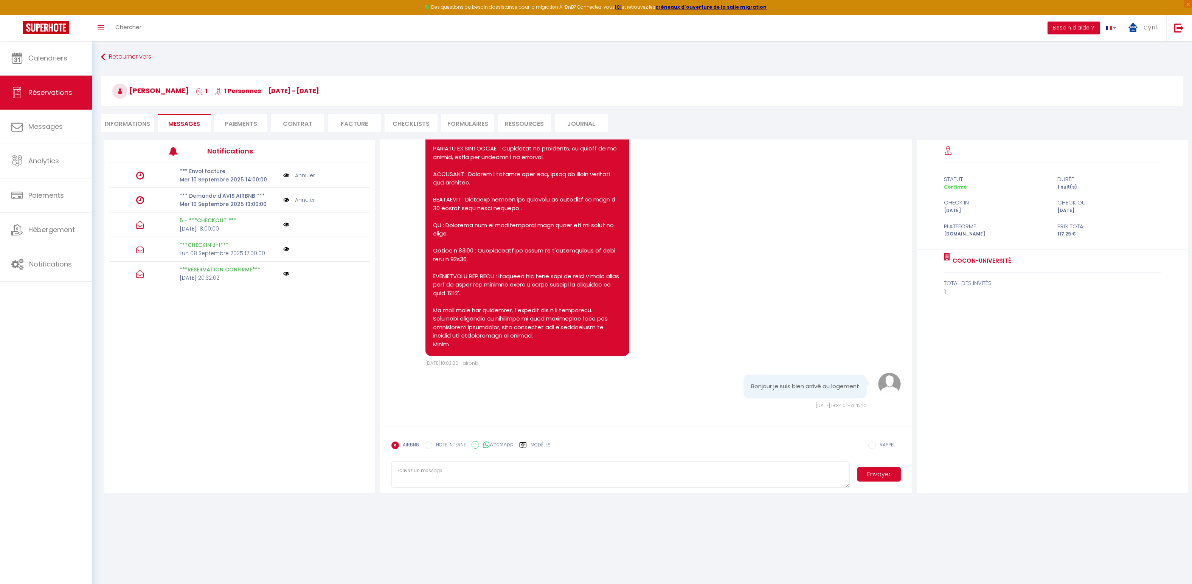
click at [422, 470] on textarea at bounding box center [620, 474] width 458 height 26
click at [506, 470] on textarea "Bonjour, tout est ok pour vous, attention le volet ulant il faut bine tourner l…" at bounding box center [620, 474] width 458 height 26
click at [543, 468] on textarea "Bonjour, tout est ok pour vous, attention le volet roulant il faut bine tourner…" at bounding box center [620, 474] width 458 height 26
type textarea "Bonjour, tout est ok pour vous, attention le volet roulant il faut bien le tour…"
click at [874, 471] on button "Envoyer" at bounding box center [878, 474] width 43 height 14
